Goal: Communication & Community: Participate in discussion

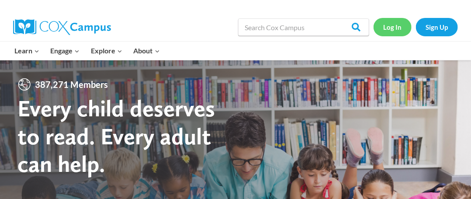
click at [395, 21] on link "Log In" at bounding box center [392, 27] width 38 height 18
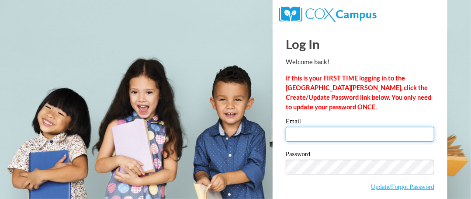
click at [289, 134] on input "Email" at bounding box center [359, 134] width 148 height 15
type input "ldinnel@kusd.edu"
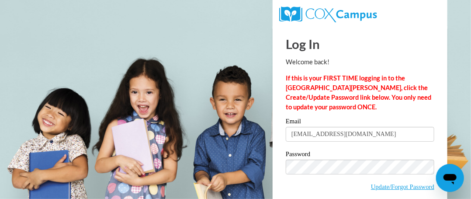
scroll to position [39, 0]
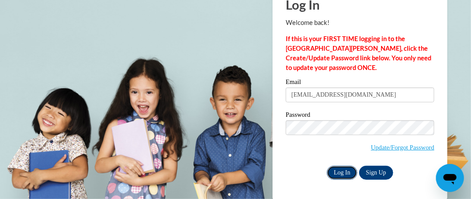
click at [343, 172] on input "Log In" at bounding box center [342, 172] width 31 height 14
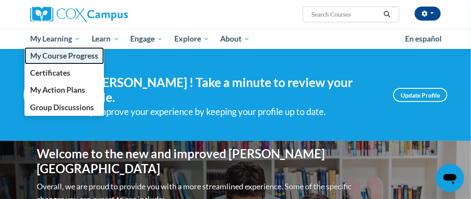
click at [68, 51] on span "My Course Progress" at bounding box center [64, 55] width 68 height 9
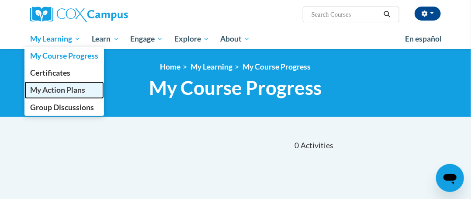
click at [46, 96] on link "My Action Plans" at bounding box center [63, 89] width 79 height 17
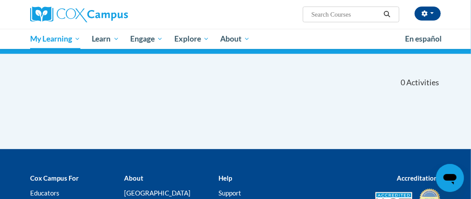
scroll to position [44, 0]
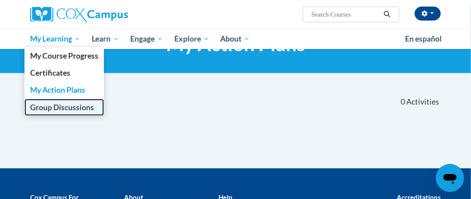
click at [58, 111] on span "Group Discussions" at bounding box center [62, 107] width 64 height 9
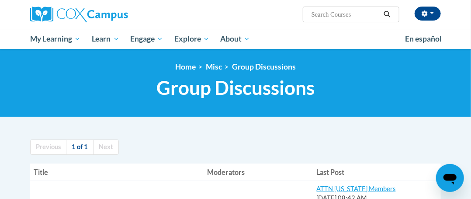
click at [344, 17] on input "Search..." at bounding box center [345, 14] width 70 height 10
type input "act 20"
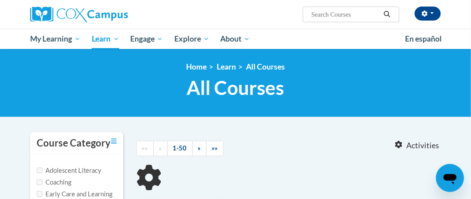
type input "act 20"
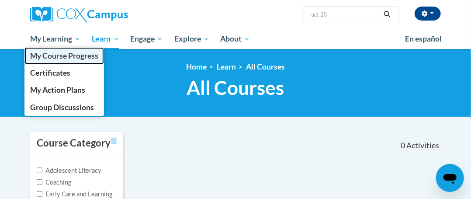
click at [52, 62] on link "My Course Progress" at bounding box center [63, 55] width 79 height 17
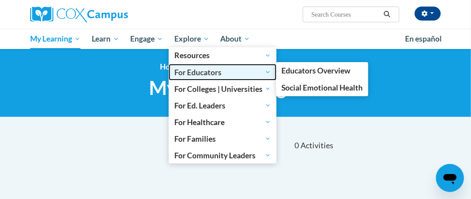
click at [190, 69] on span "For Educators" at bounding box center [222, 72] width 96 height 10
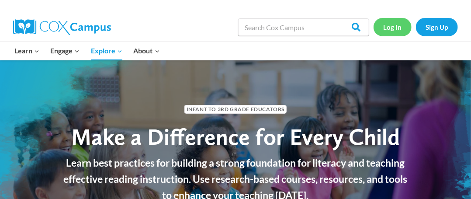
click at [382, 33] on link "Log In" at bounding box center [392, 27] width 38 height 18
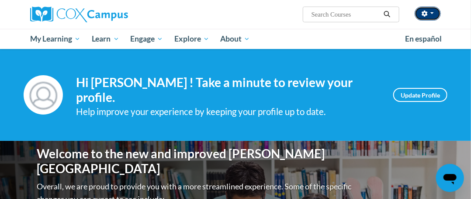
click at [433, 19] on button "button" at bounding box center [427, 14] width 26 height 14
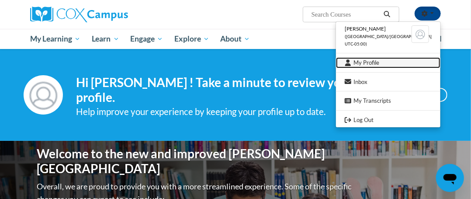
click at [403, 67] on link "My Profile" at bounding box center [388, 62] width 104 height 11
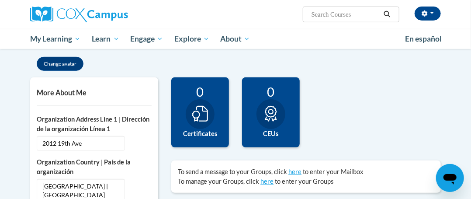
scroll to position [175, 0]
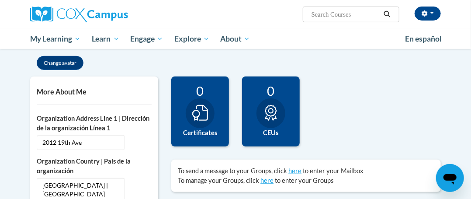
click at [203, 112] on icon at bounding box center [200, 113] width 16 height 16
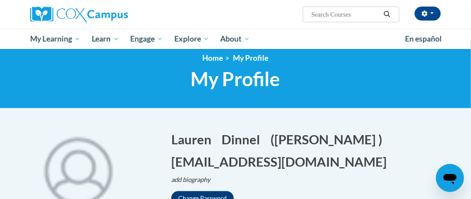
scroll to position [0, 0]
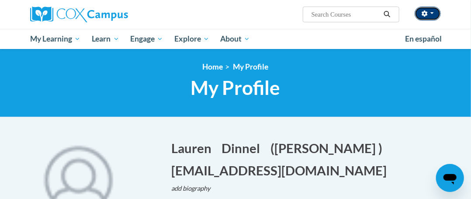
click at [426, 14] on icon "button" at bounding box center [424, 13] width 6 height 6
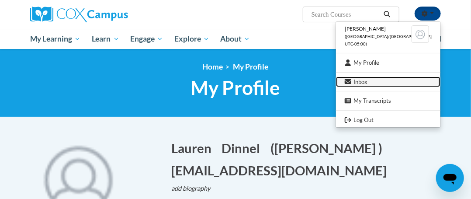
click at [403, 83] on link "Inbox" at bounding box center [388, 81] width 104 height 11
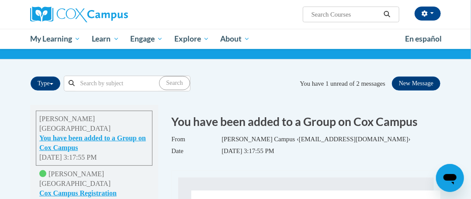
scroll to position [44, 0]
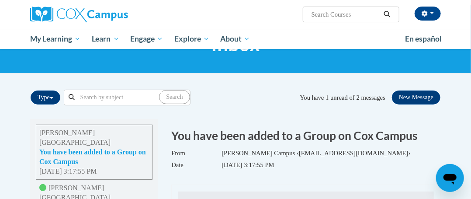
click at [102, 148] on button "You have been added to a Group on Cox Campus" at bounding box center [94, 156] width 110 height 19
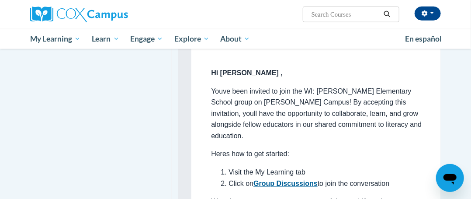
scroll to position [381, 0]
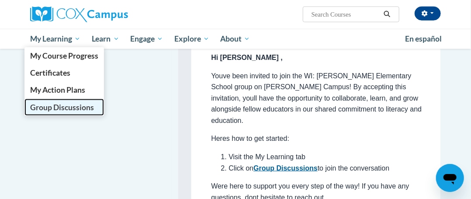
click at [54, 109] on span "Group Discussions" at bounding box center [62, 107] width 64 height 9
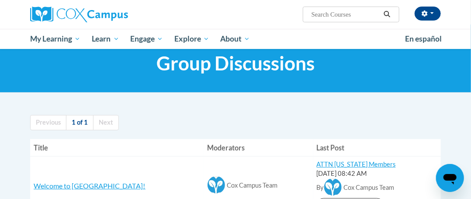
scroll to position [87, 0]
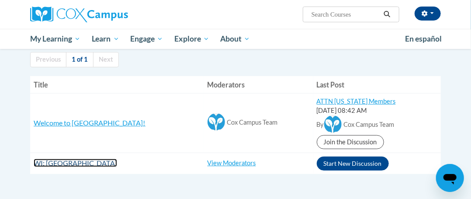
click at [96, 165] on span "WI: [GEOGRAPHIC_DATA]" at bounding box center [75, 162] width 83 height 8
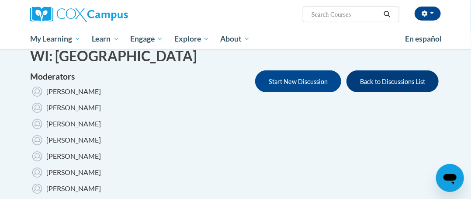
scroll to position [69, 0]
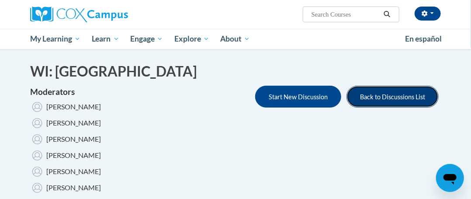
click at [375, 92] on button "Back to Discussions List" at bounding box center [392, 97] width 92 height 22
